Goal: Transaction & Acquisition: Subscribe to service/newsletter

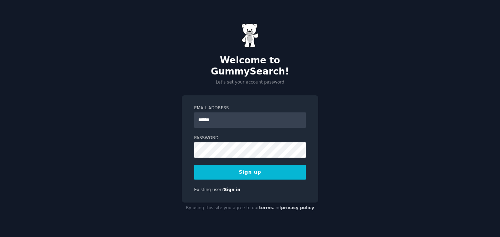
type input "**********"
click at [275, 165] on button "Sign up" at bounding box center [250, 172] width 112 height 15
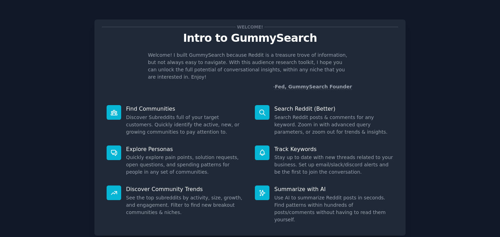
scroll to position [35, 0]
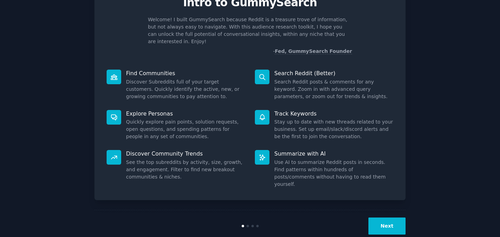
click at [392, 210] on div "Next" at bounding box center [250, 226] width 311 height 32
click at [389, 217] on button "Next" at bounding box center [387, 225] width 37 height 17
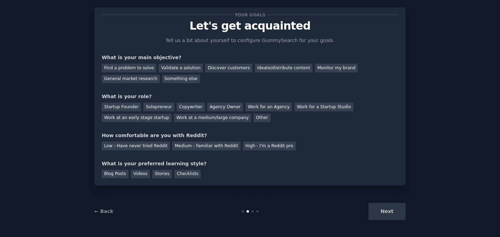
scroll to position [12, 0]
click at [389, 208] on div "Next" at bounding box center [354, 211] width 104 height 17
click at [141, 78] on div "General market research" at bounding box center [131, 79] width 58 height 9
click at [254, 118] on div "Other" at bounding box center [262, 118] width 17 height 9
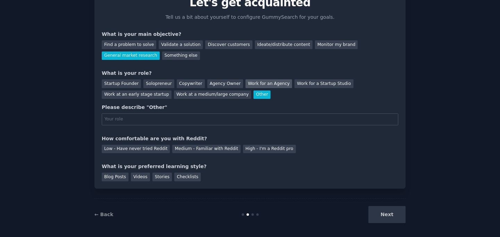
click at [263, 83] on div "Work for an Agency" at bounding box center [269, 83] width 47 height 9
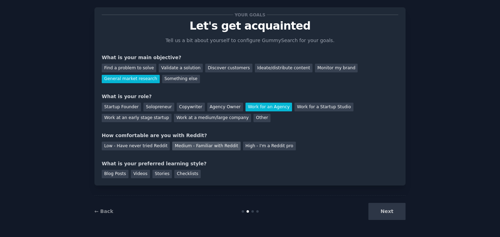
click at [179, 147] on div "Medium - Familiar with Reddit" at bounding box center [206, 145] width 68 height 9
click at [154, 172] on div "Stories" at bounding box center [162, 174] width 19 height 9
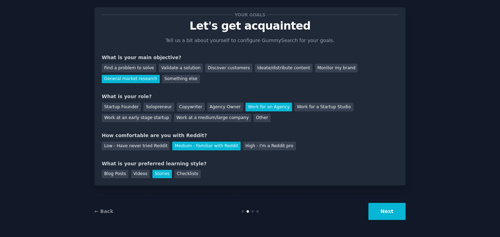
click at [390, 209] on button "Next" at bounding box center [387, 211] width 37 height 17
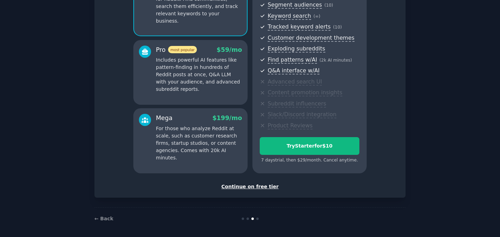
scroll to position [93, 0]
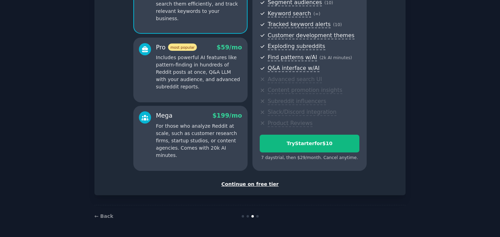
click at [266, 186] on div "Continue on free tier" at bounding box center [250, 183] width 297 height 7
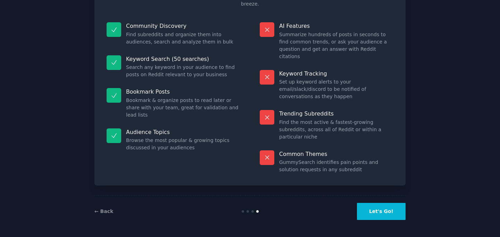
scroll to position [34, 0]
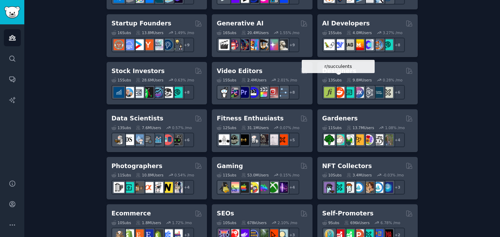
scroll to position [207, 0]
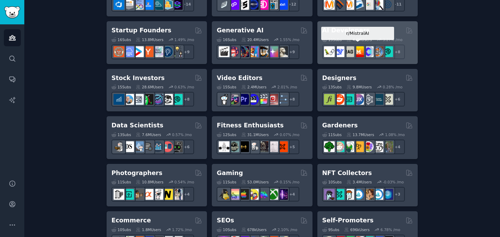
click at [356, 46] on img at bounding box center [358, 51] width 11 height 11
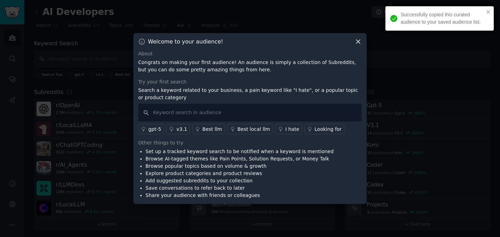
click at [360, 42] on icon at bounding box center [358, 41] width 7 height 7
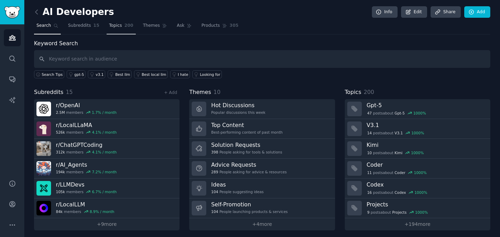
click at [124, 25] on span "200" at bounding box center [128, 26] width 9 height 6
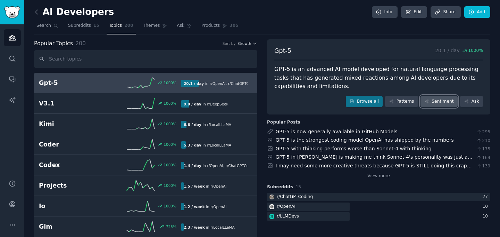
click at [430, 103] on link "Sentiment" at bounding box center [439, 102] width 37 height 12
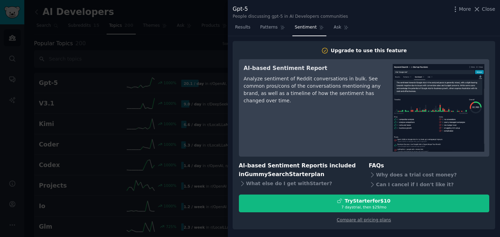
click at [397, 36] on div "Upgrade to use this feature AI-based Sentiment Report Analyze sentiment of Redd…" at bounding box center [364, 135] width 272 height 198
click at [482, 11] on button "Close" at bounding box center [485, 9] width 22 height 7
